Goal: Task Accomplishment & Management: Use online tool/utility

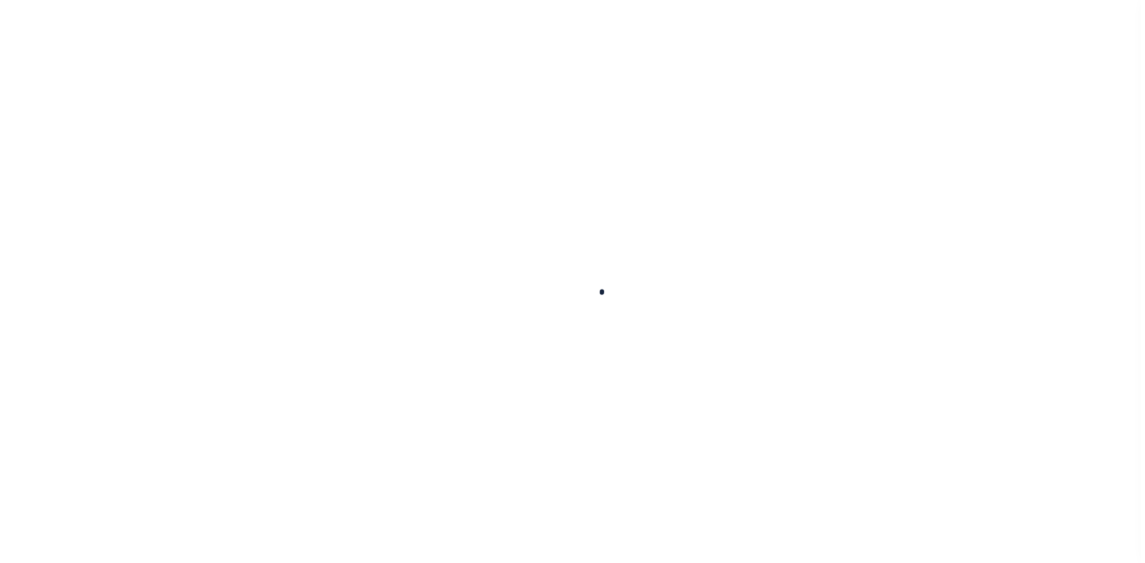
scroll to position [14, 0]
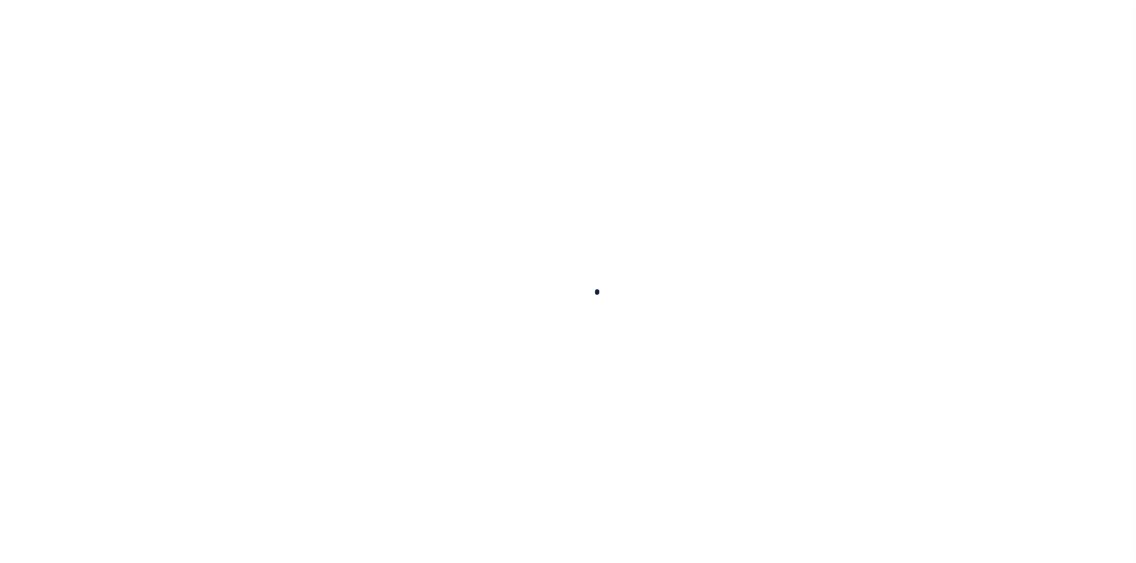
select select "200"
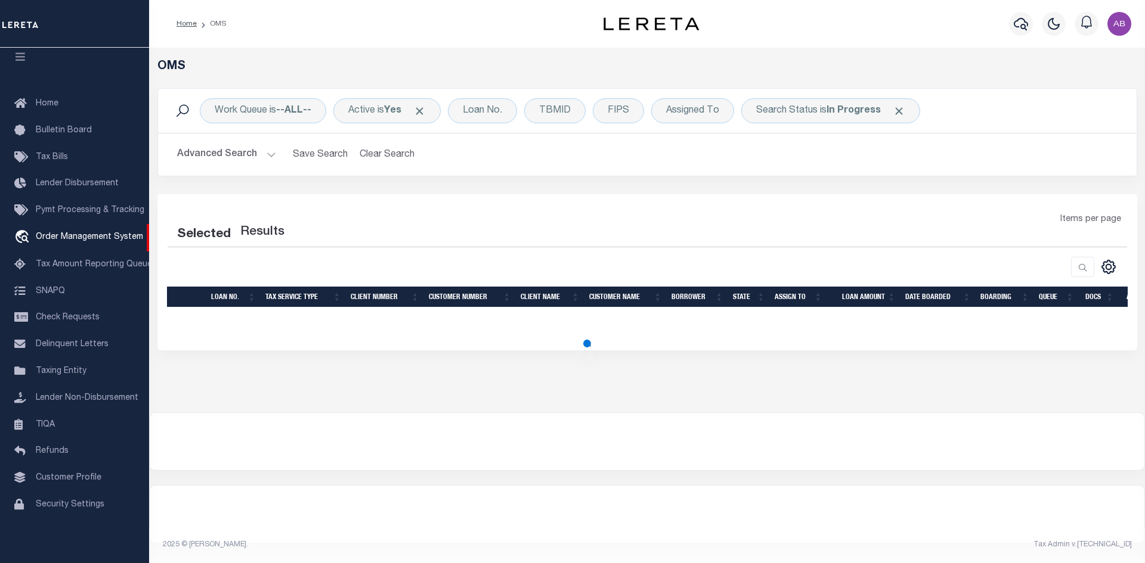
select select "200"
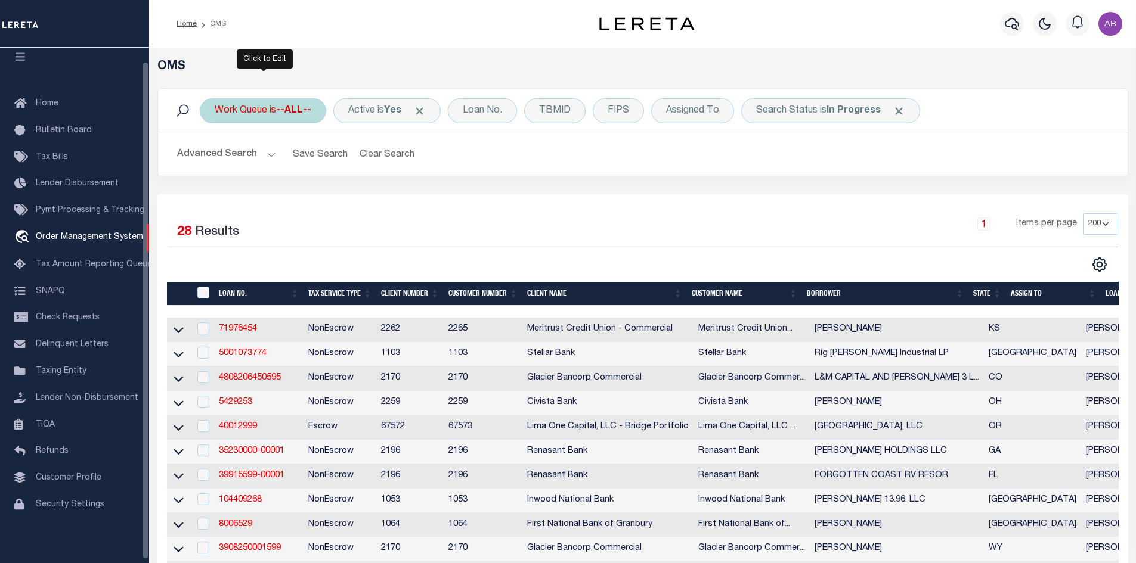
click at [298, 106] on b "--ALL--" at bounding box center [293, 111] width 35 height 10
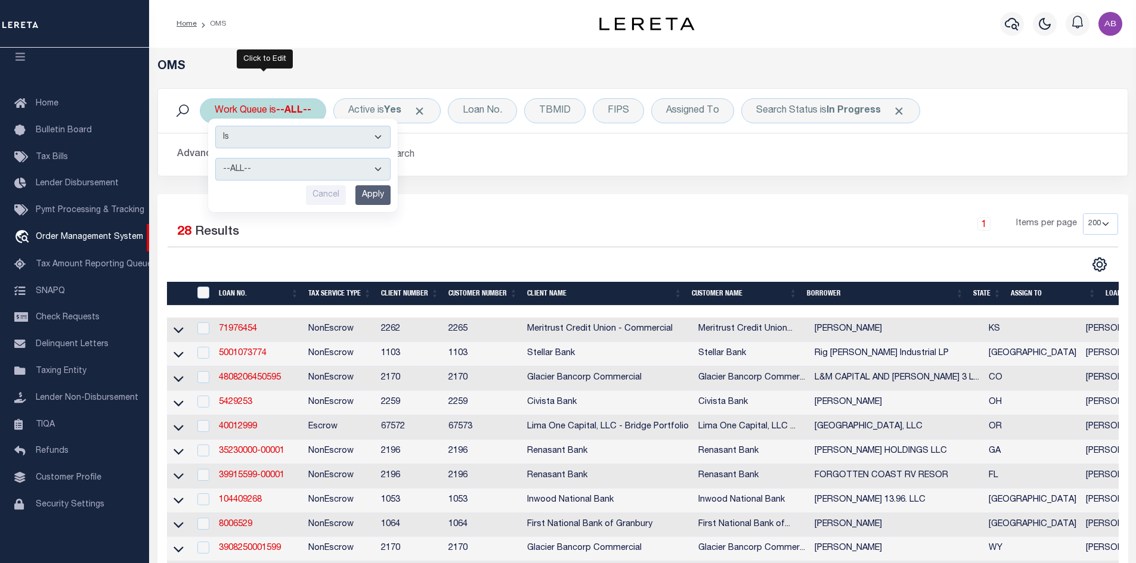
click at [275, 170] on select "--ALL-- General ThoughtFocus" at bounding box center [302, 169] width 175 height 23
select select "THF"
click at [215, 158] on select "--ALL-- General ThoughtFocus" at bounding box center [302, 169] width 175 height 23
click at [370, 198] on input "Apply" at bounding box center [372, 195] width 35 height 20
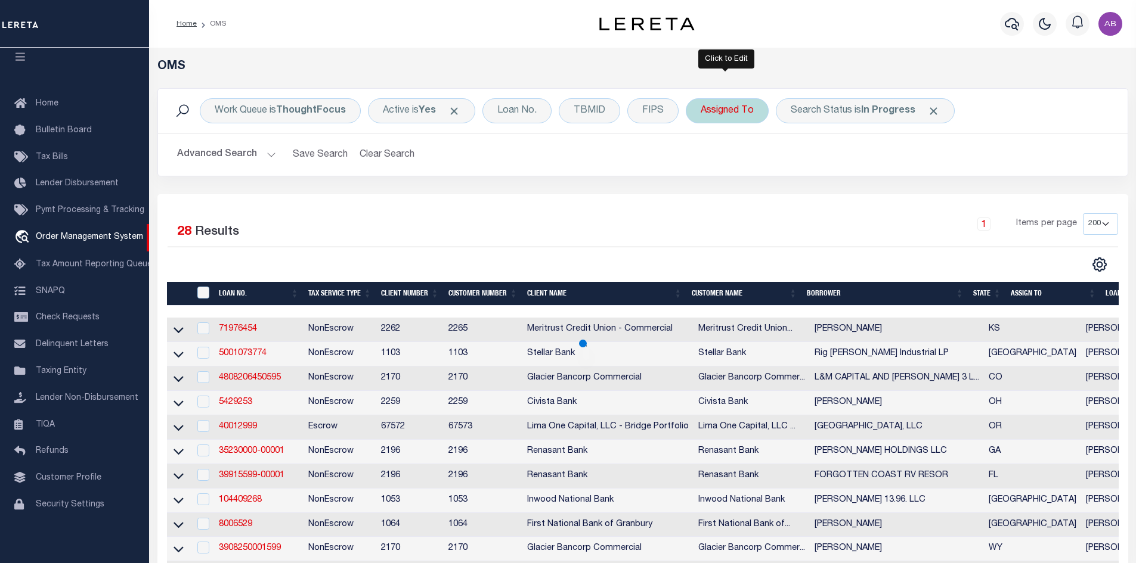
click at [735, 117] on div "Assigned To" at bounding box center [727, 110] width 83 height 25
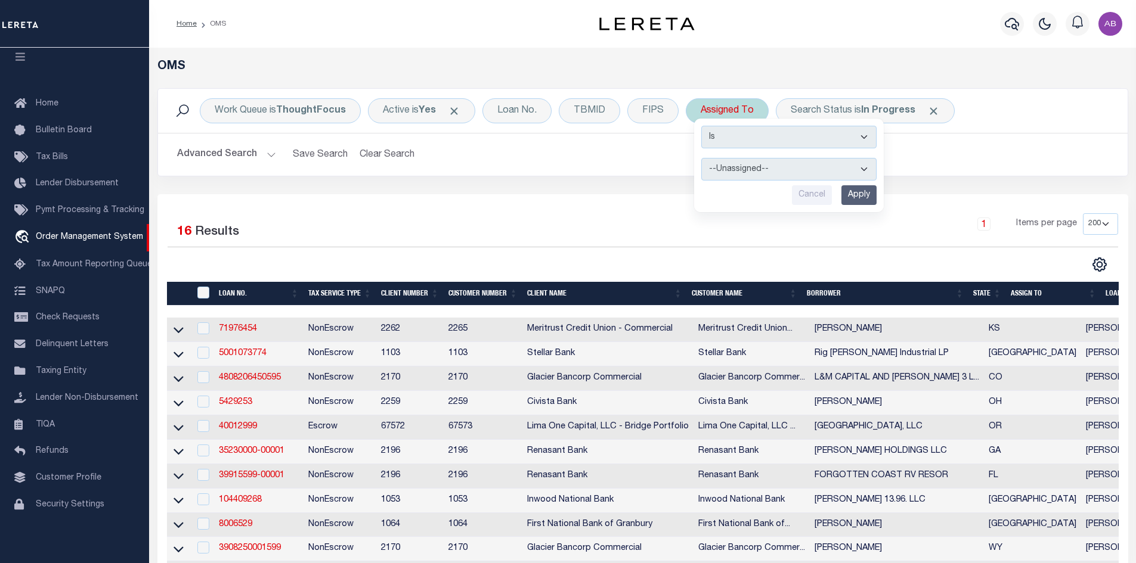
click at [736, 162] on select "--Unassigned-- [PERSON_NAME] [PERSON_NAME] [PERSON_NAME] [PERSON_NAME] [PERSON_…" at bounding box center [788, 169] width 175 height 23
select select "[PERSON_NAME]"
click at [701, 158] on select "--Unassigned-- [PERSON_NAME] [PERSON_NAME] [PERSON_NAME] [PERSON_NAME] [PERSON_…" at bounding box center [788, 169] width 175 height 23
click at [843, 187] on input "Apply" at bounding box center [858, 195] width 35 height 20
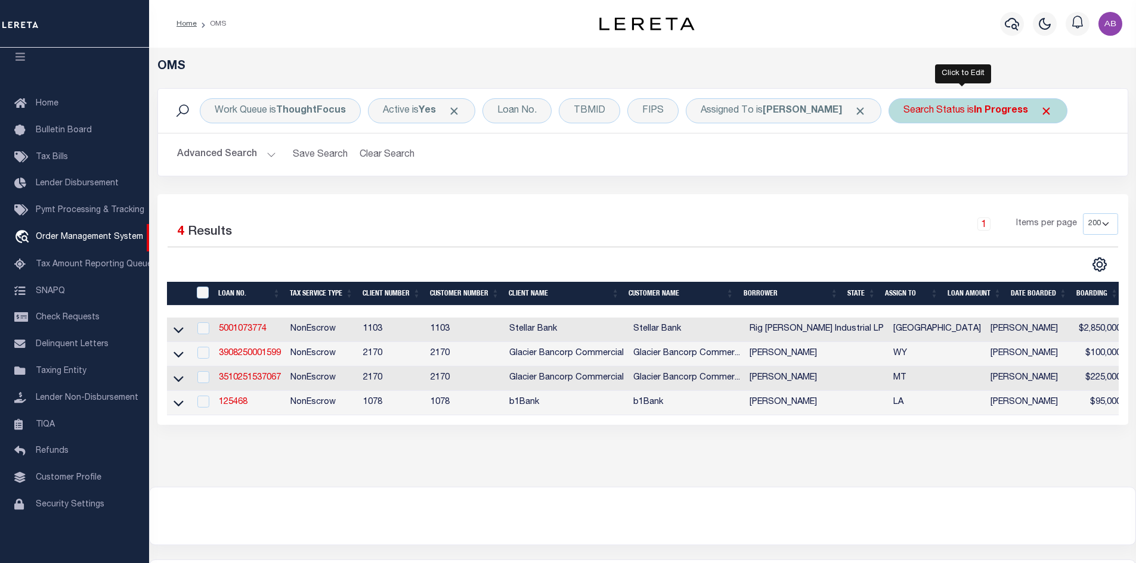
click at [939, 117] on div "Search Status is In Progress" at bounding box center [977, 110] width 179 height 25
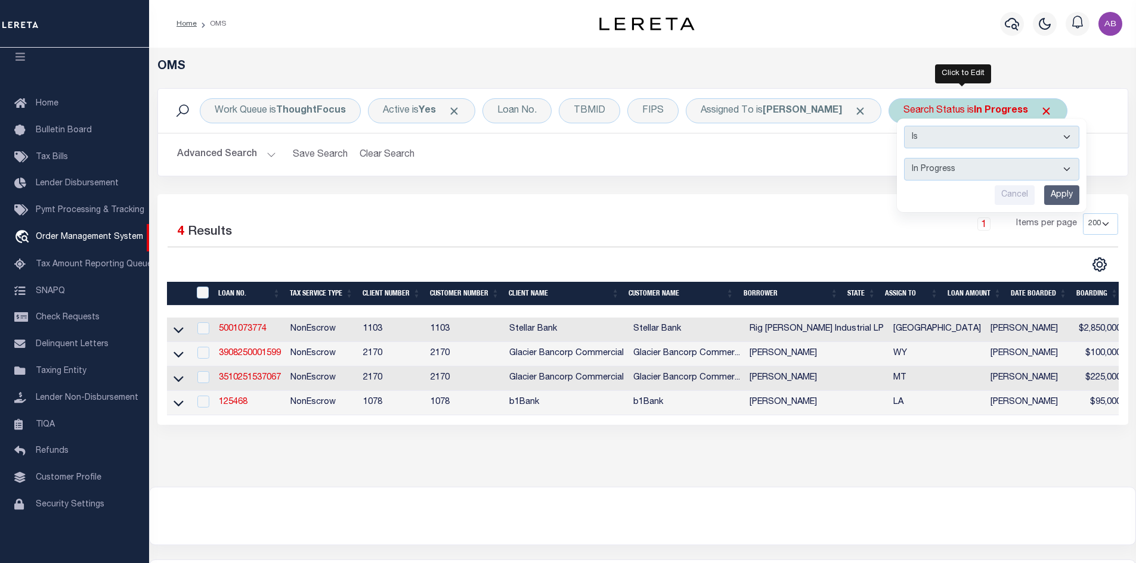
click at [924, 159] on select "Automated Search Bad Parcel Complete Duplicate Parcel High Dollar Reporting In …" at bounding box center [991, 169] width 175 height 23
select select "RD"
click at [904, 158] on select "Automated Search Bad Parcel Complete Duplicate Parcel High Dollar Reporting In …" at bounding box center [991, 169] width 175 height 23
click at [1044, 188] on input "Apply" at bounding box center [1061, 195] width 35 height 20
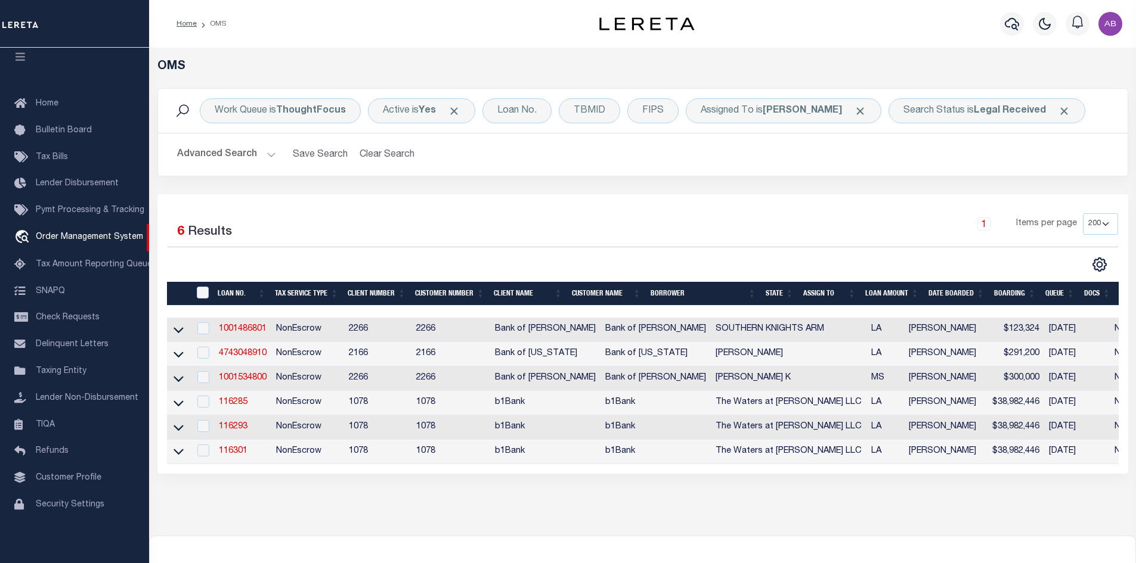
click at [239, 371] on td "1001534800" at bounding box center [242, 379] width 57 height 24
checkbox input "true"
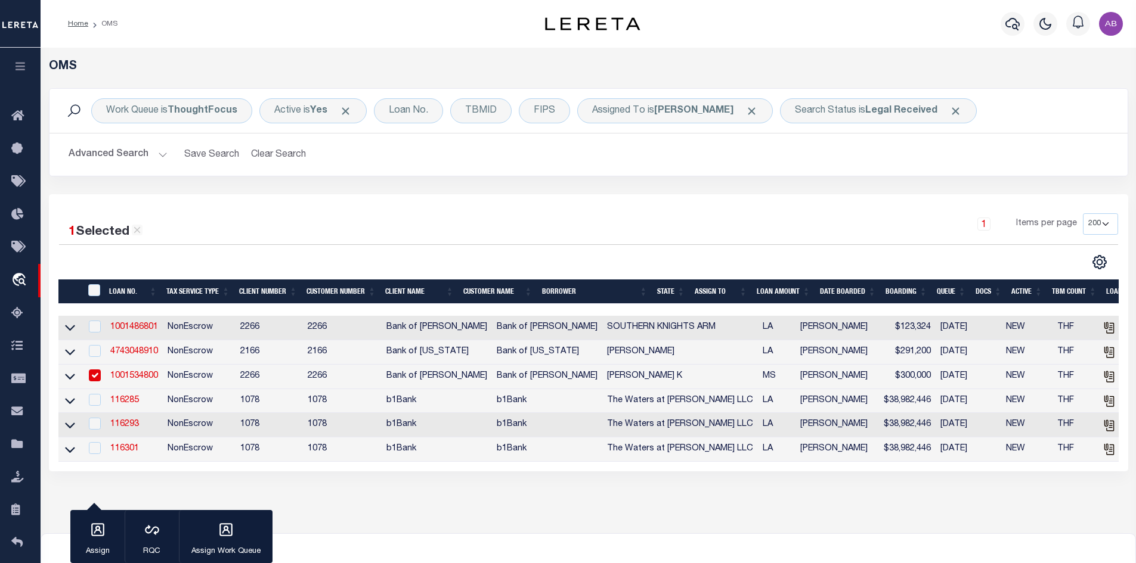
click at [137, 374] on link "1001534800" at bounding box center [134, 376] width 48 height 8
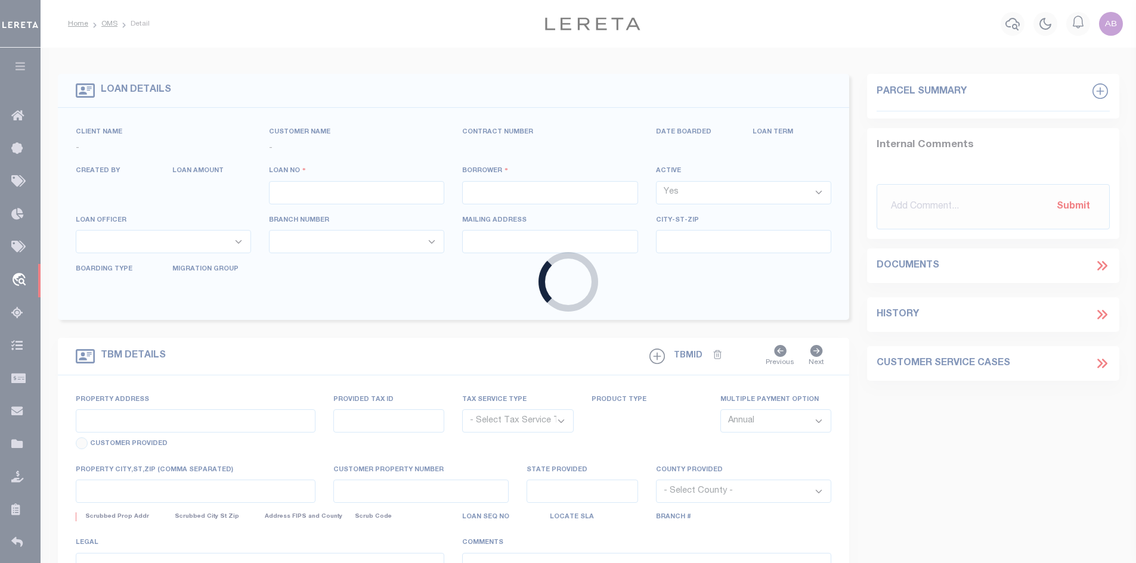
type input "1001534800"
type input "[PERSON_NAME] K"
select select
type input "[STREET_ADDRESS]"
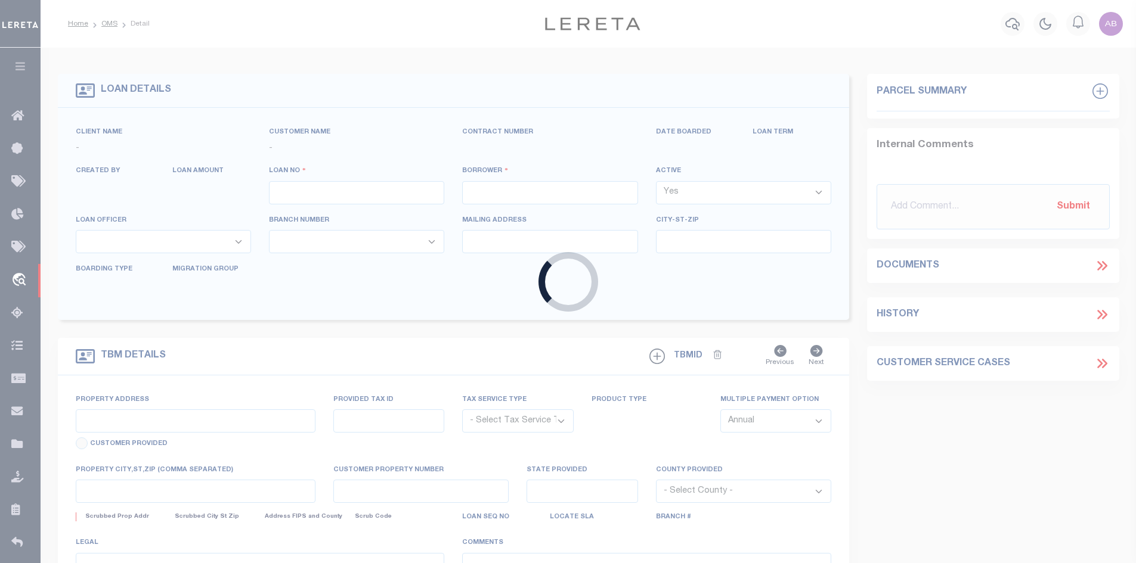
type input "LIBERTY MS 39645"
select select "100"
select select "NonEscrow"
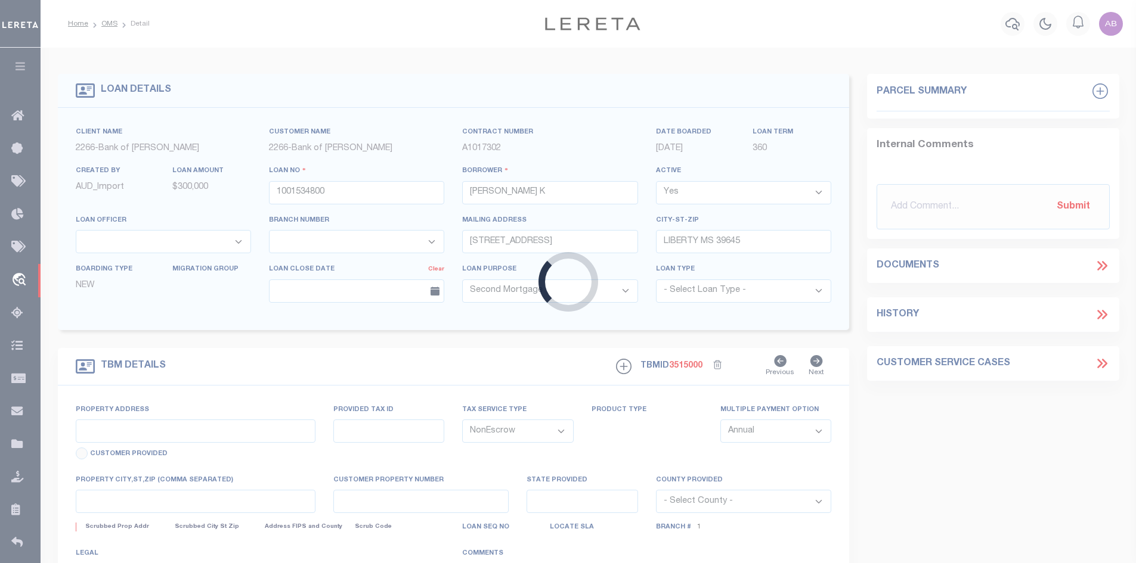
type input "[STREET_ADDRESS]"
type input "0165622380040 0000630"
select select
type input "LIBERTY MS 39645"
type input "8690"
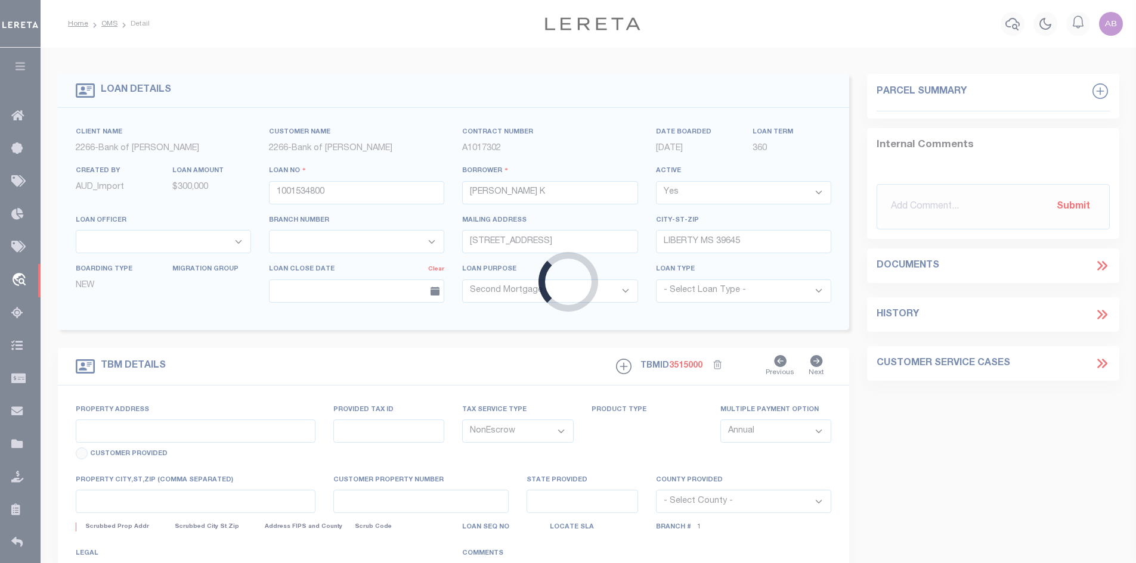
type input "MS"
select select
type textarea "SECTION 40, T2N R3E"
select select "25333"
select select "8660"
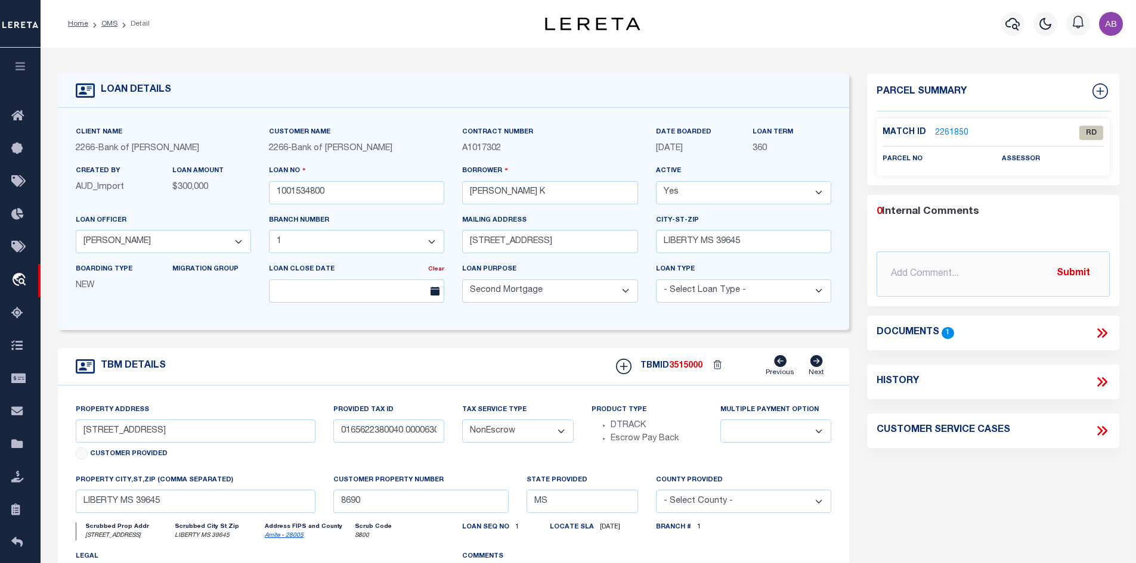
click at [1101, 337] on icon at bounding box center [1102, 334] width 16 height 16
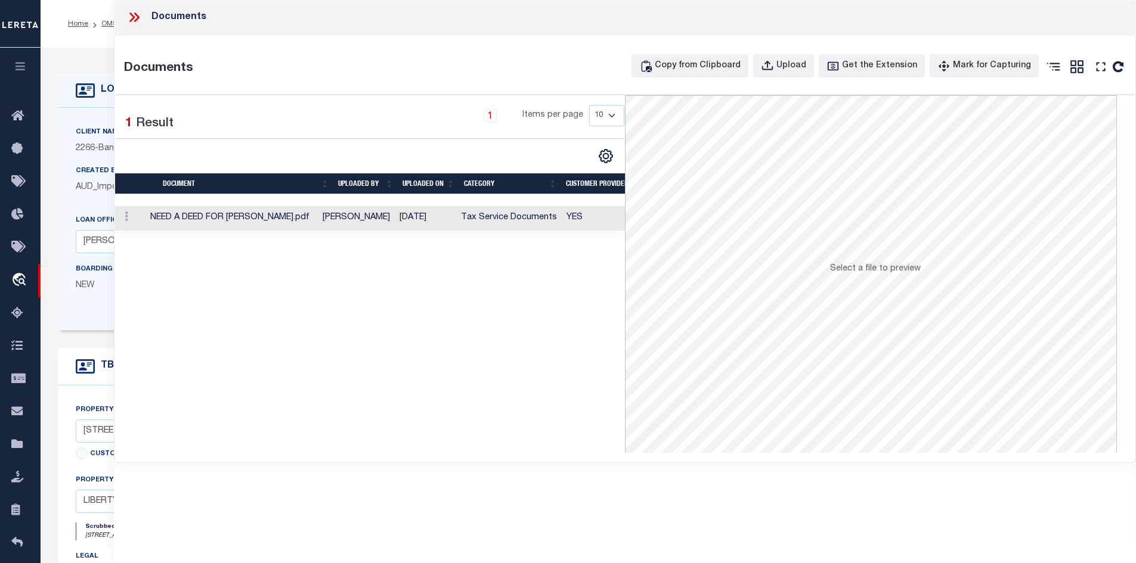
click at [521, 224] on td "Tax Service Documents" at bounding box center [509, 218] width 106 height 24
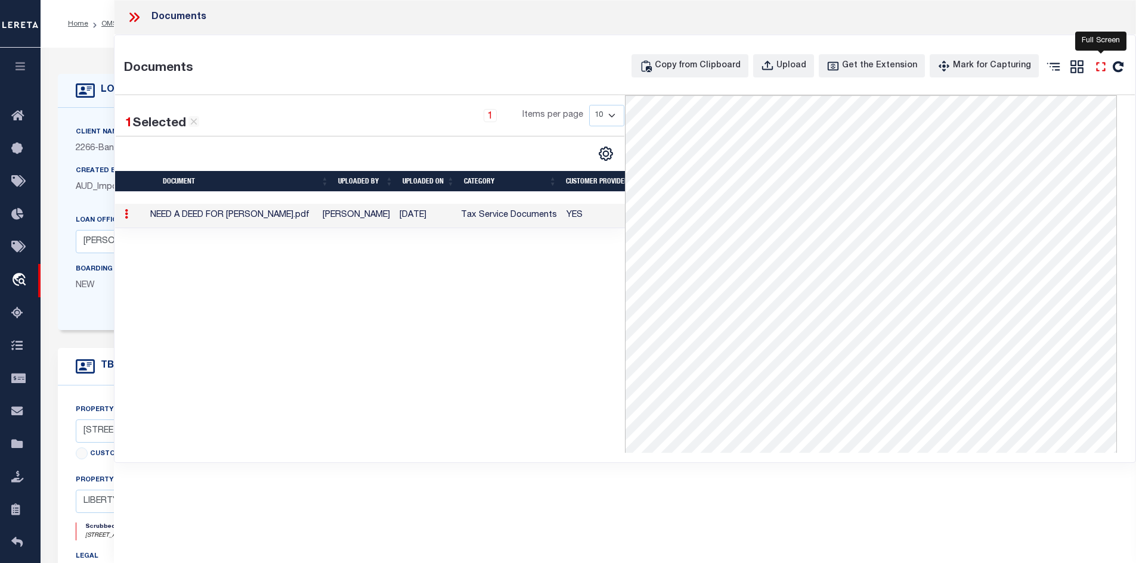
click at [1095, 64] on icon "" at bounding box center [1101, 67] width 16 height 16
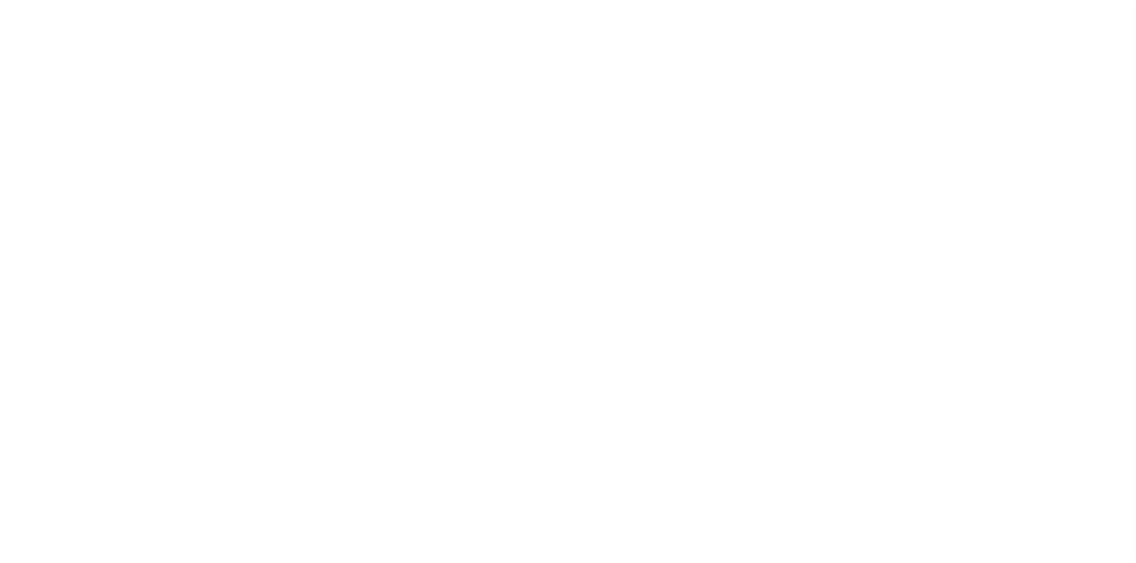
select select "25333"
select select "8660"
select select "100"
select select "NonEscrow"
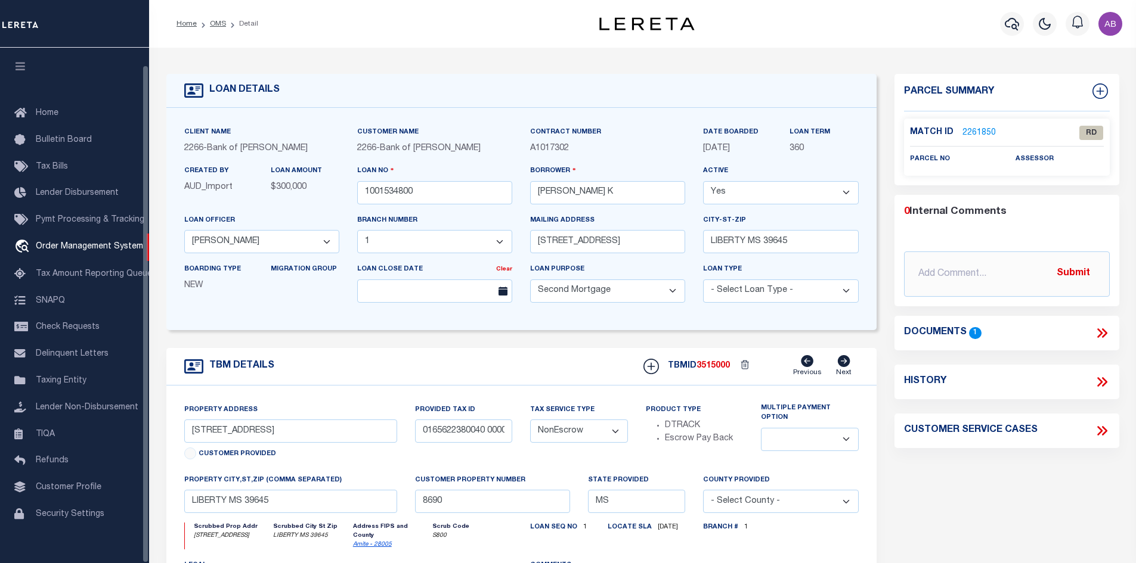
scroll to position [17, 0]
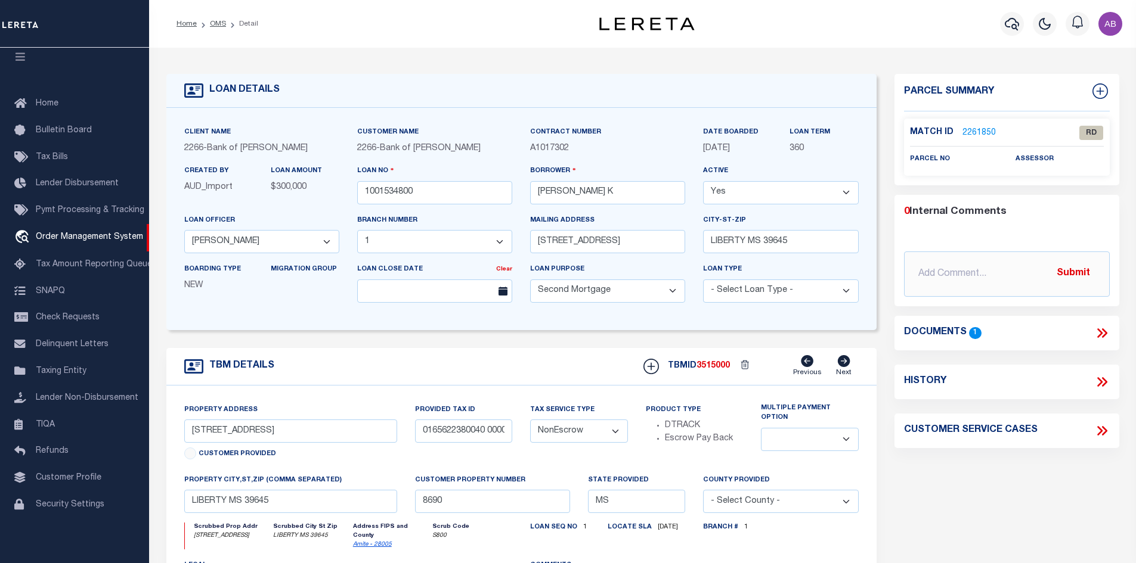
click at [968, 131] on link "2261850" at bounding box center [978, 133] width 33 height 13
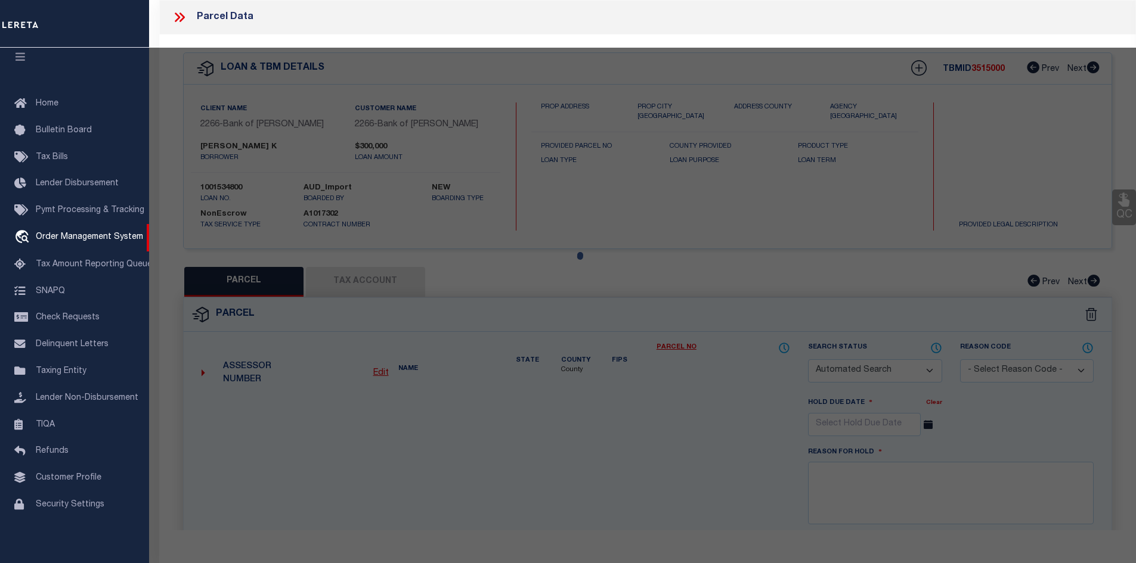
checkbox input "false"
select select "RD"
checkbox input "false"
type textarea "Document uploaded that satisfies a legal requirement, changing from ND to RD"
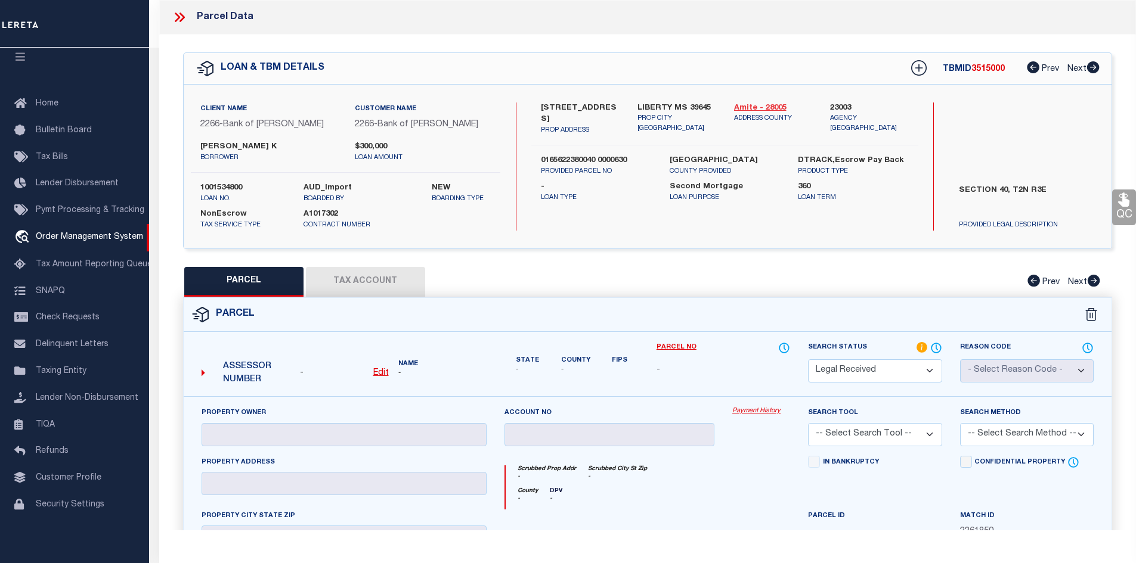
click at [770, 105] on link "Amite - 28005" at bounding box center [773, 109] width 79 height 12
click at [603, 155] on label "0165622380040 0000630" at bounding box center [596, 161] width 110 height 12
click at [573, 155] on label "0165622380040 0000630" at bounding box center [596, 161] width 110 height 12
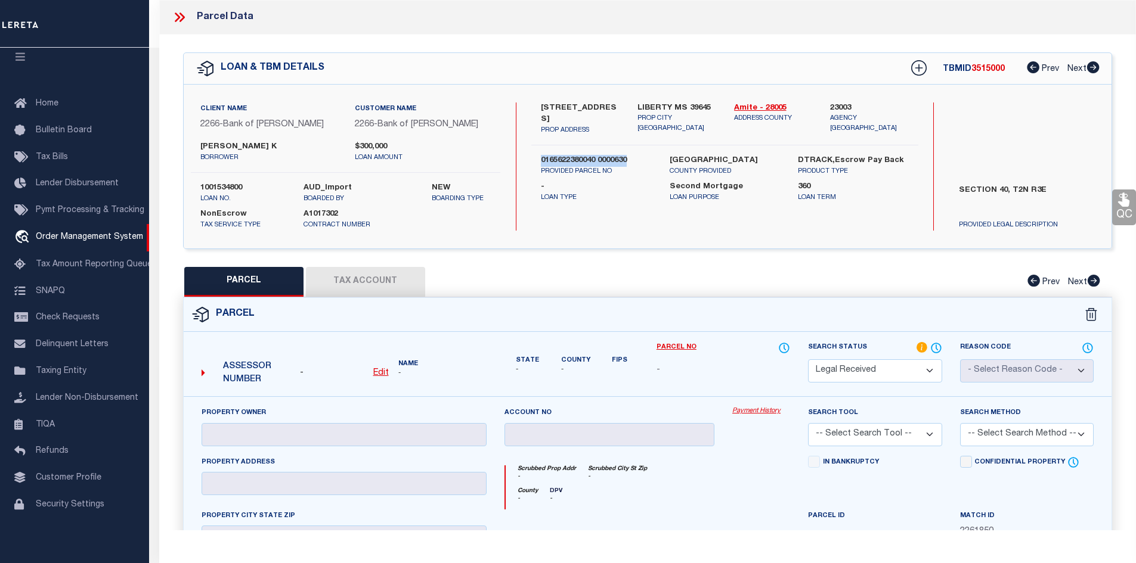
click at [573, 155] on label "0165622380040 0000630" at bounding box center [596, 161] width 110 height 12
click at [619, 155] on label "0165622380040 0000630" at bounding box center [596, 161] width 110 height 12
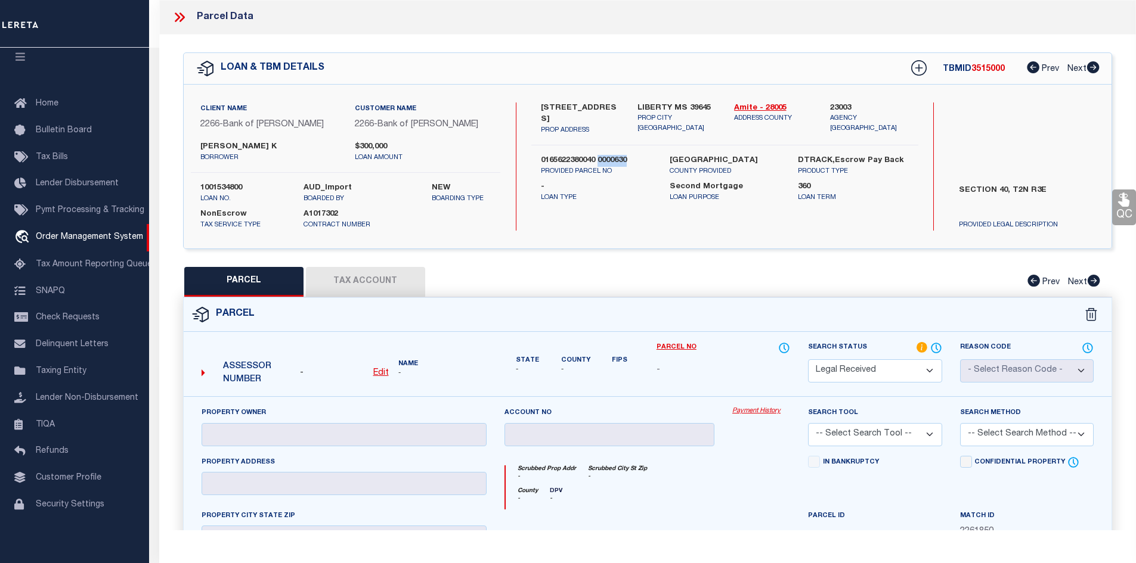
copy label "0000630"
click at [262, 143] on label "[PERSON_NAME] K" at bounding box center [268, 147] width 136 height 12
copy label "PAXTON"
click at [221, 149] on label "[PERSON_NAME] K" at bounding box center [268, 147] width 136 height 12
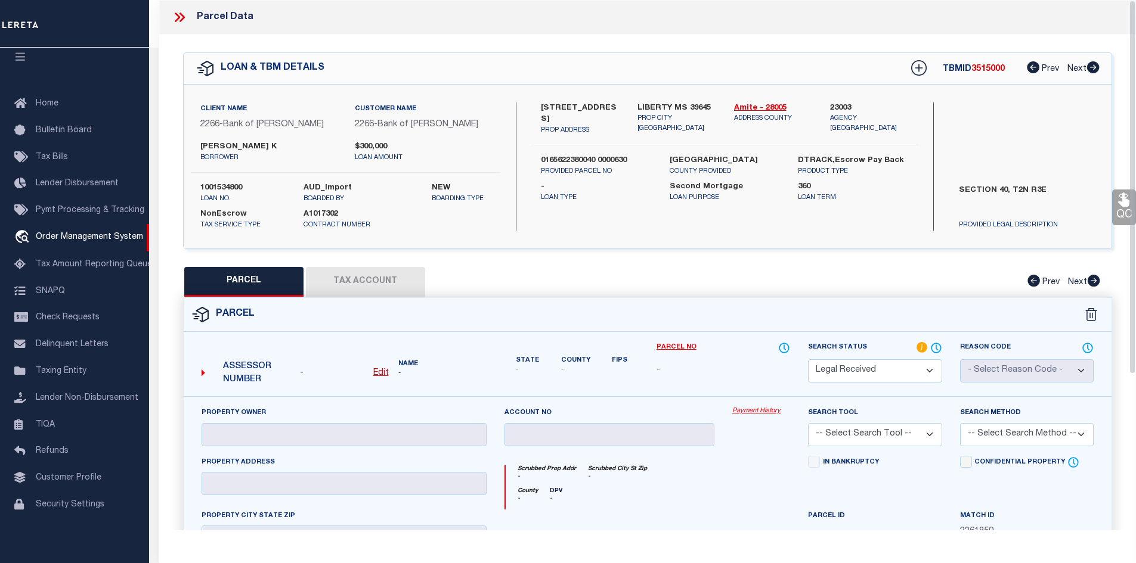
click at [221, 149] on label "[PERSON_NAME] K" at bounding box center [268, 147] width 136 height 12
copy label "CASTON"
click at [561, 155] on label "0165622380040 0000630" at bounding box center [596, 161] width 110 height 12
copy label "0165622380040"
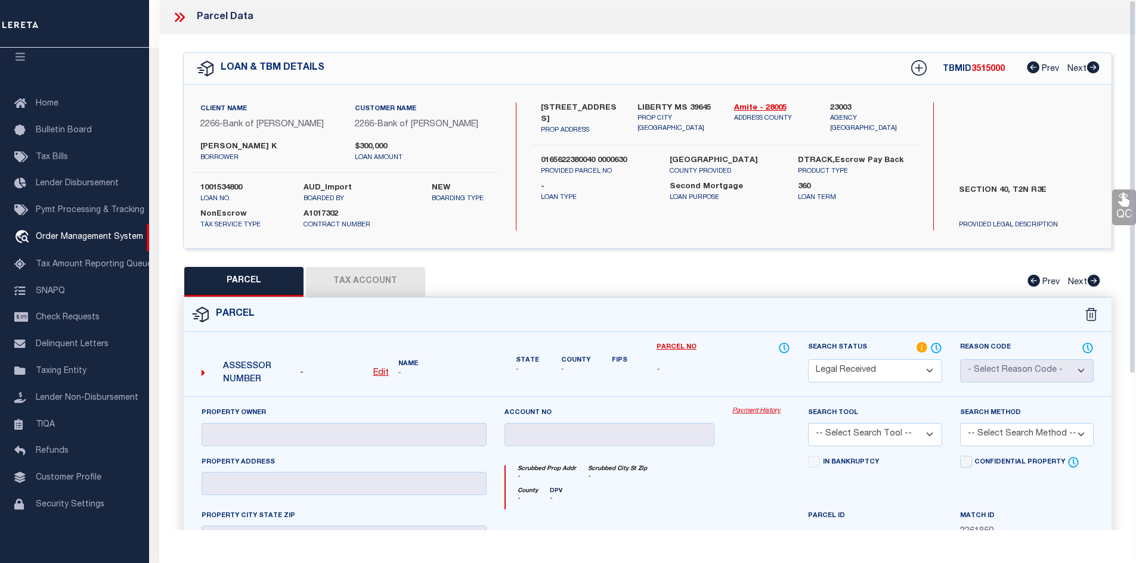
click at [248, 146] on label "[PERSON_NAME] K" at bounding box center [268, 147] width 136 height 12
click at [250, 144] on label "[PERSON_NAME] K" at bounding box center [268, 147] width 136 height 12
click at [209, 145] on label "[PERSON_NAME] K" at bounding box center [268, 147] width 136 height 12
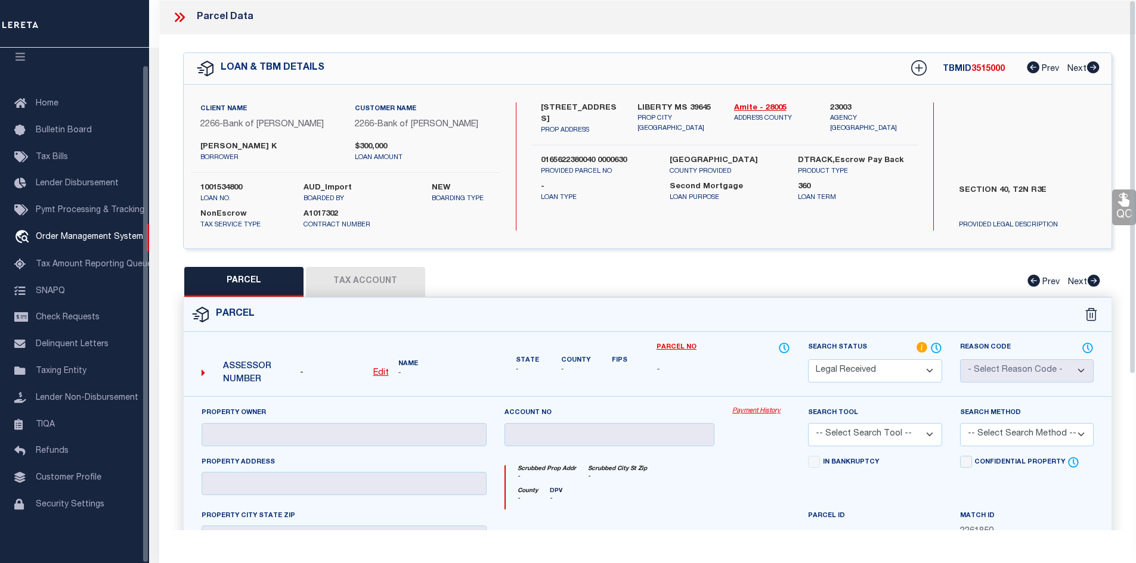
click at [209, 145] on label "[PERSON_NAME] K" at bounding box center [268, 147] width 136 height 12
copy label "CASTON"
click at [176, 17] on icon at bounding box center [180, 18] width 16 height 16
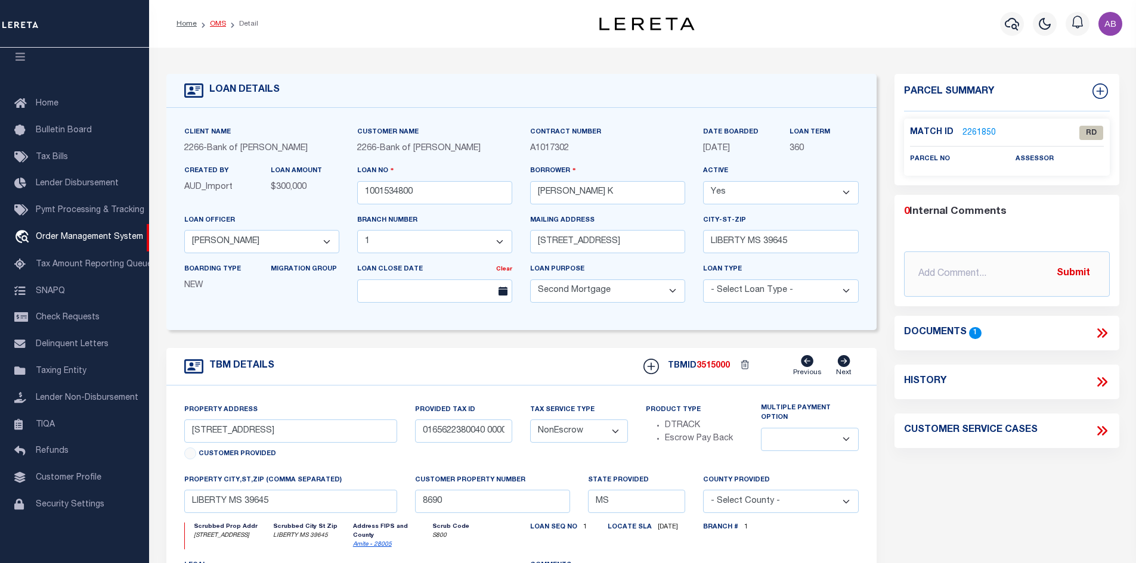
click at [210, 23] on link "OMS" at bounding box center [218, 23] width 16 height 7
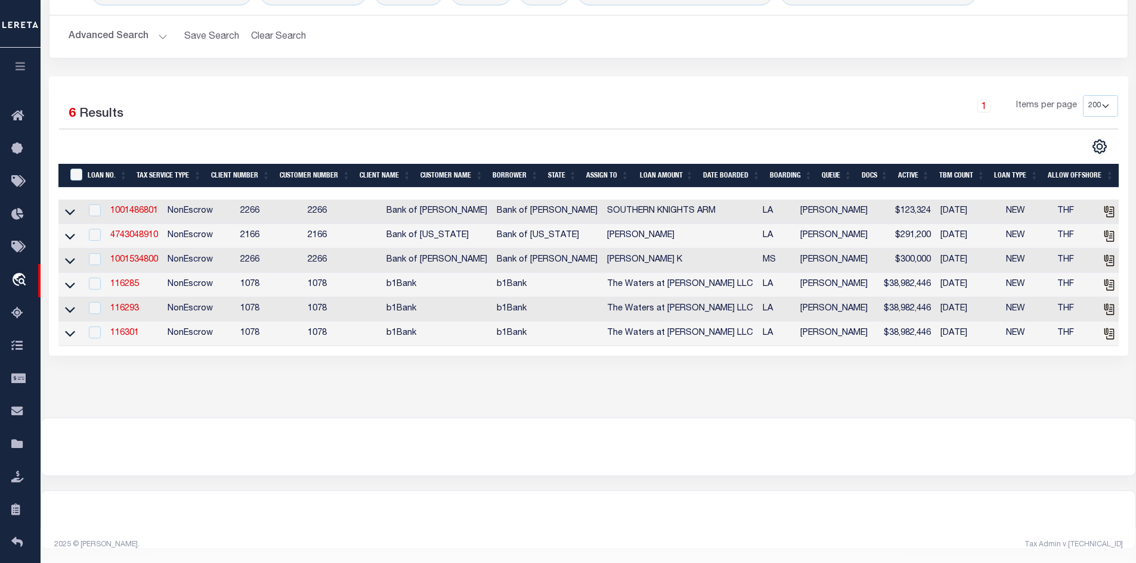
scroll to position [131, 0]
click at [70, 327] on icon at bounding box center [70, 333] width 10 height 13
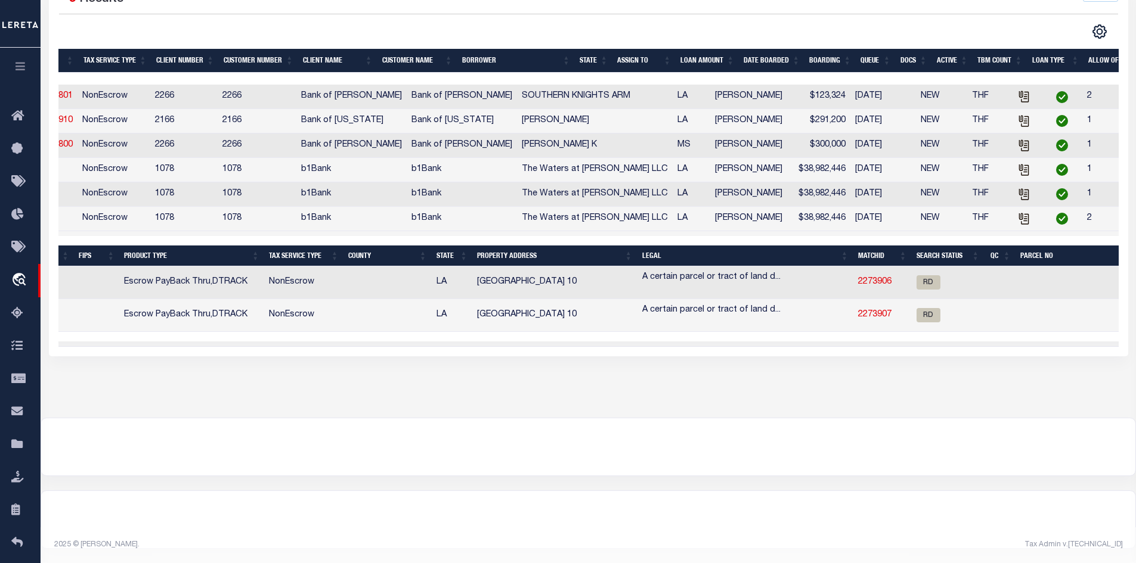
scroll to position [0, 0]
